Goal: Information Seeking & Learning: Learn about a topic

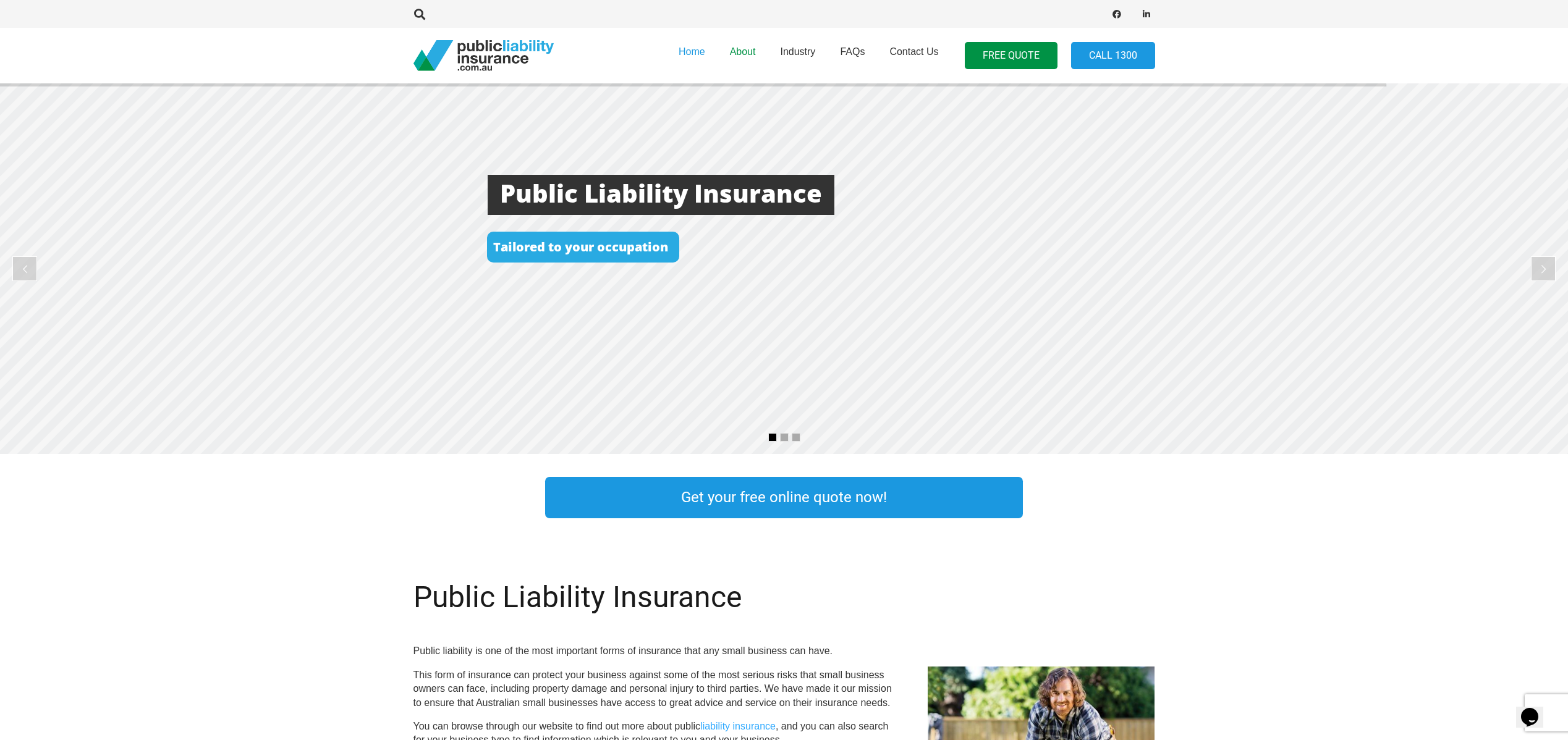
click at [747, 51] on span "About" at bounding box center [743, 52] width 26 height 11
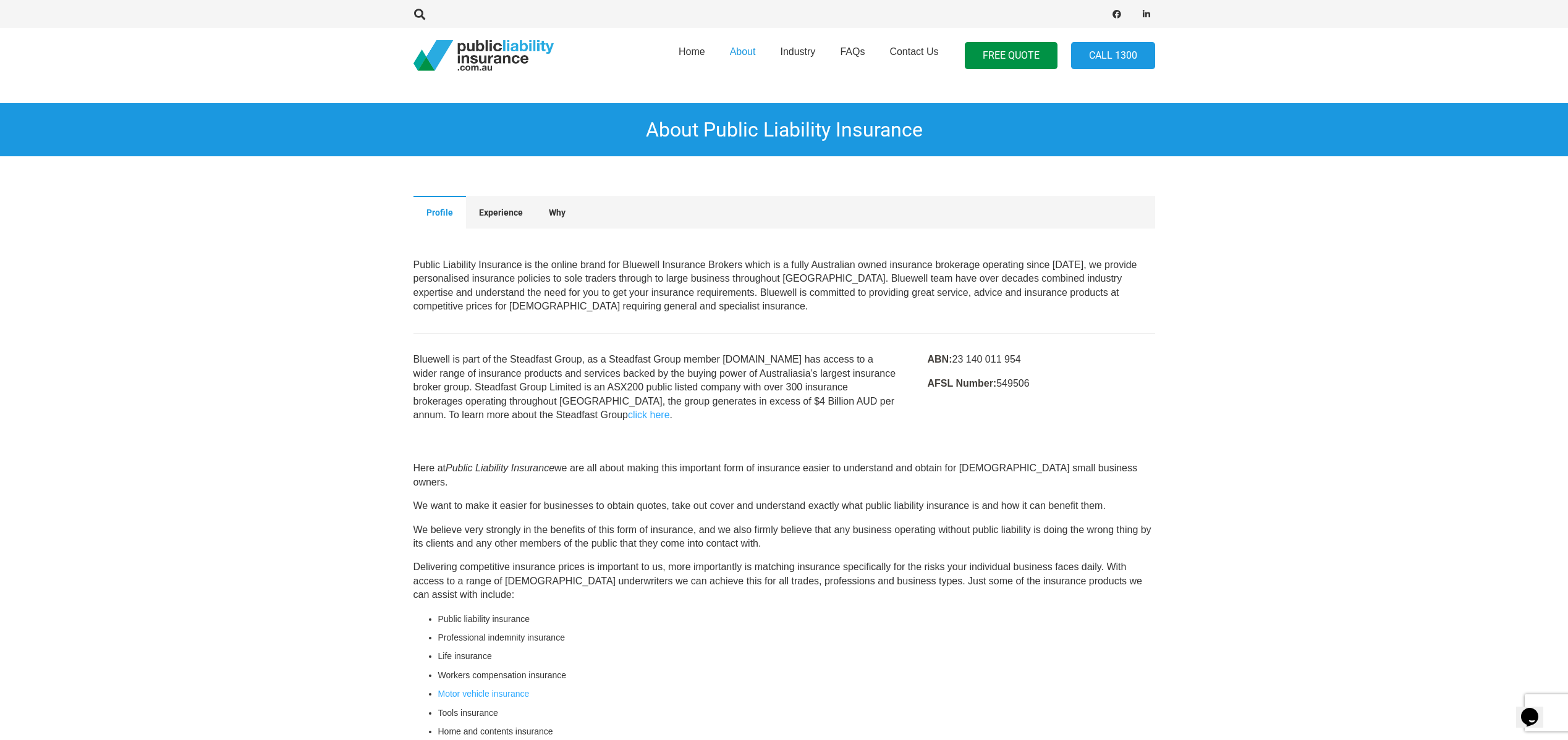
click at [1280, 410] on section "Profile Experience Why Profile Public Liability Insurance is the online brand f…" at bounding box center [784, 308] width 1568 height 265
click at [1434, 540] on section "Here at Public Liability Insurance we are all about making this important form …" at bounding box center [784, 657] width 1568 height 433
